Goal: Browse casually

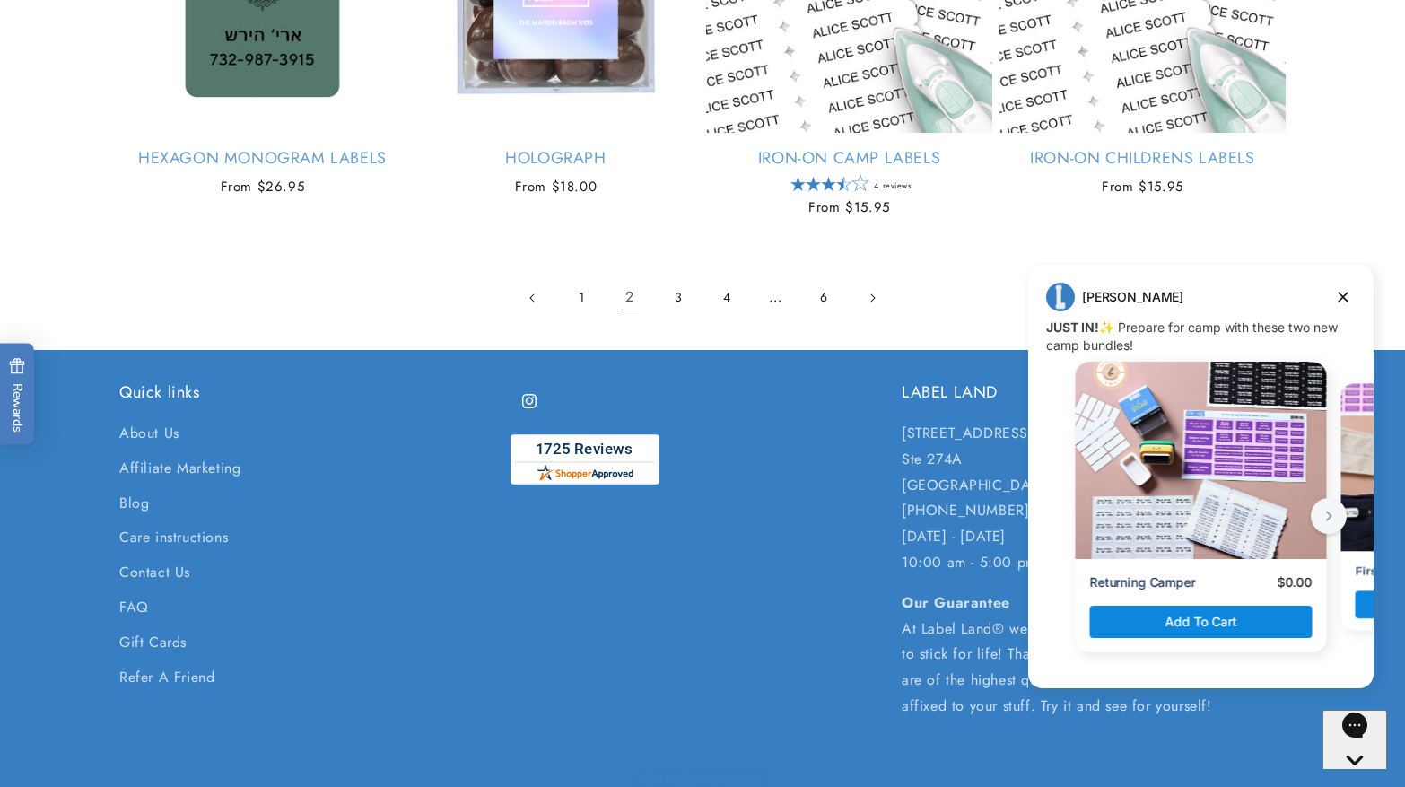
scroll to position [3836, 0]
